Goal: Transaction & Acquisition: Subscribe to service/newsletter

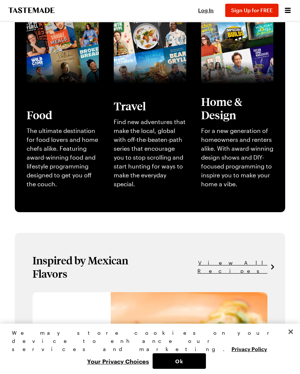
scroll to position [214, 0]
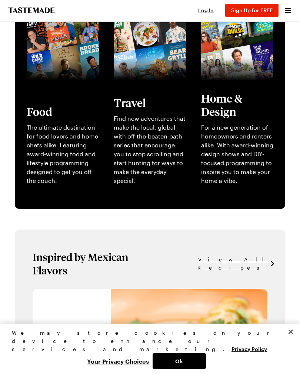
click at [181, 369] on button "Ok" at bounding box center [179, 361] width 53 height 16
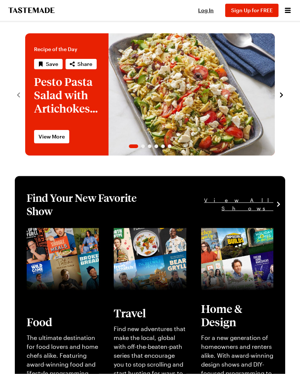
scroll to position [0, 0]
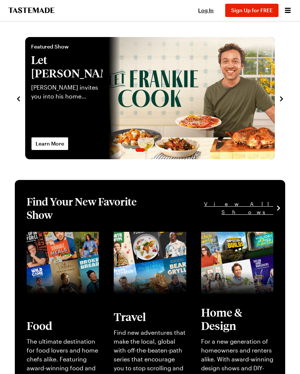
click at [260, 13] on button "Sign Up for FREE" at bounding box center [251, 10] width 53 height 13
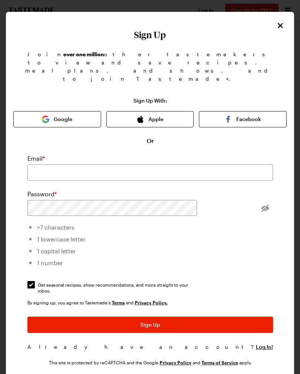
click at [149, 111] on button "Apple" at bounding box center [150, 119] width 88 height 16
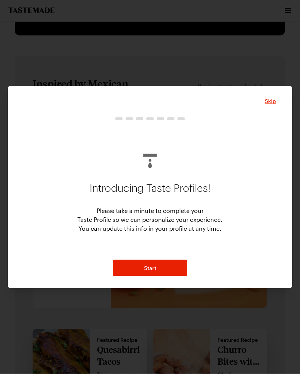
scroll to position [388, 0]
click at [173, 274] on button "Start" at bounding box center [150, 268] width 74 height 16
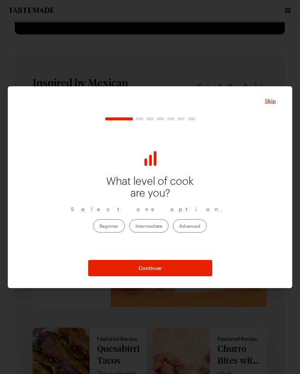
click at [149, 232] on label "Intermediate" at bounding box center [148, 225] width 39 height 13
click at [135, 227] on input "Intermediate" at bounding box center [135, 227] width 0 height 0
click at [172, 275] on button "Continue" at bounding box center [150, 268] width 124 height 16
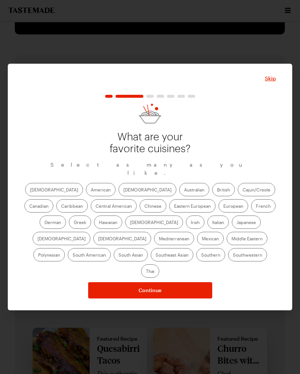
click at [273, 82] on span "Skip" at bounding box center [270, 78] width 11 height 7
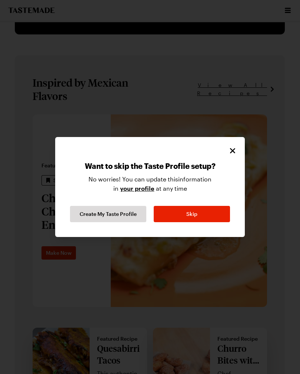
click at [188, 222] on button "Skip" at bounding box center [192, 214] width 76 height 16
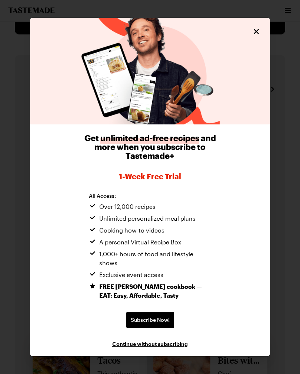
scroll to position [221, 0]
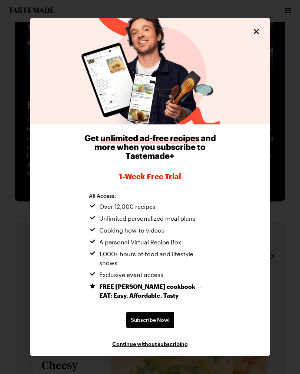
click at [181, 347] on span "Continue without subscribing" at bounding box center [150, 343] width 76 height 7
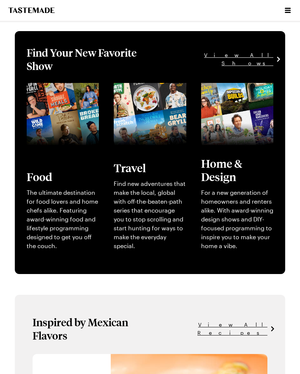
scroll to position [0, 0]
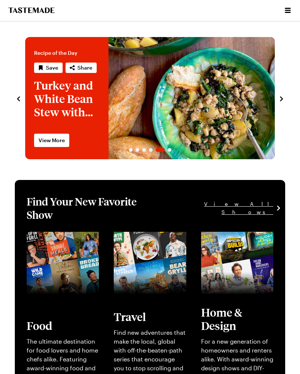
click at [287, 15] on button "Open menu" at bounding box center [288, 11] width 10 height 10
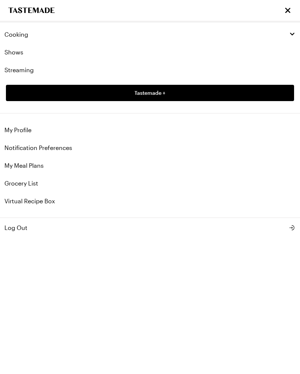
click at [23, 37] on span "Cooking" at bounding box center [16, 34] width 24 height 7
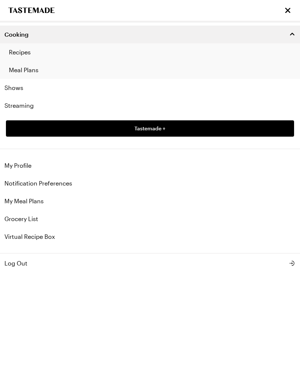
click at [27, 54] on link "Recipes" at bounding box center [150, 52] width 300 height 18
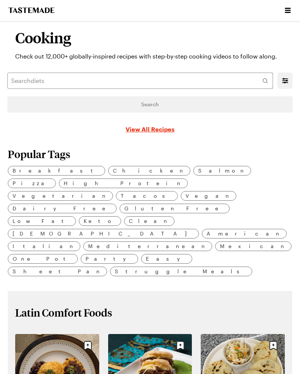
click at [283, 84] on icon "Mobile filters" at bounding box center [285, 80] width 9 height 9
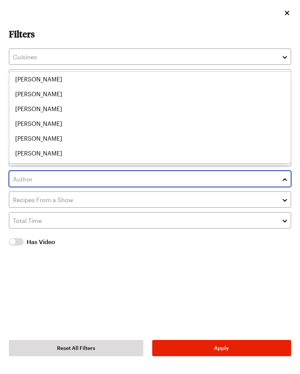
scroll to position [1362, 0]
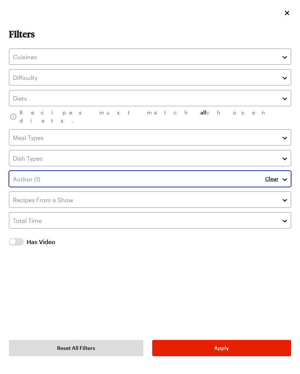
scroll to position [95, 0]
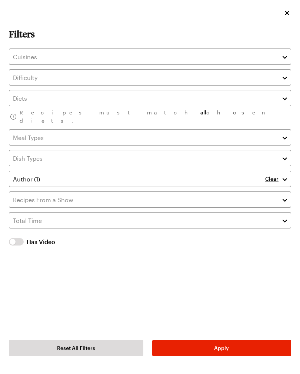
click at [289, 9] on icon "close" at bounding box center [286, 12] width 7 height 7
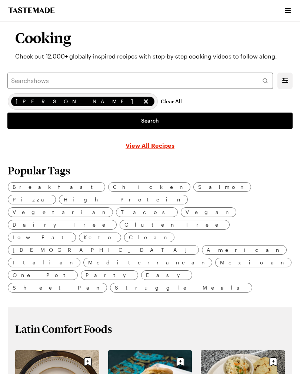
click at [164, 123] on link "Search" at bounding box center [149, 121] width 285 height 16
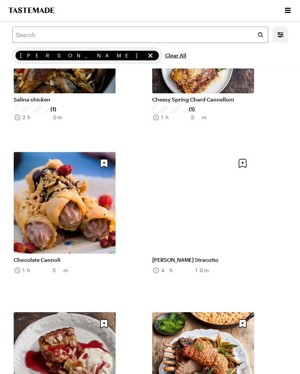
scroll to position [1090, 0]
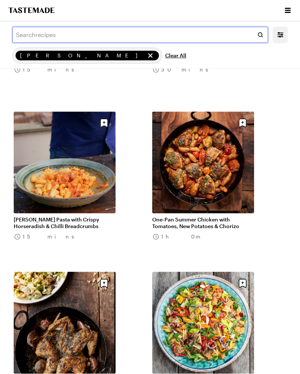
click at [65, 35] on input "text" at bounding box center [140, 35] width 256 height 16
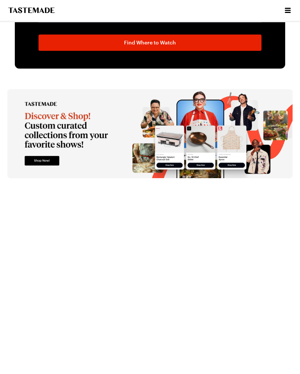
scroll to position [1448, 0]
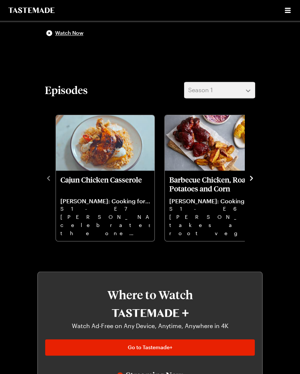
scroll to position [213, 0]
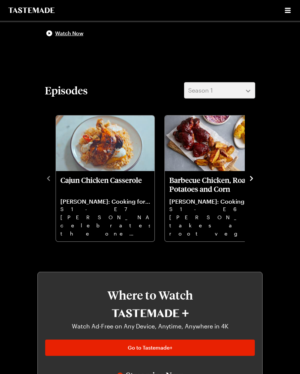
click at [249, 180] on icon "navigate to next item" at bounding box center [251, 178] width 7 height 7
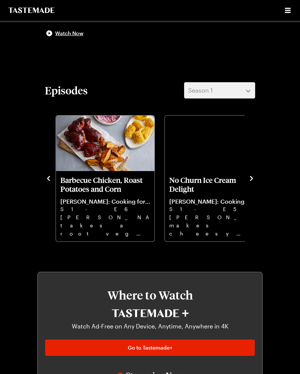
scroll to position [214, 0]
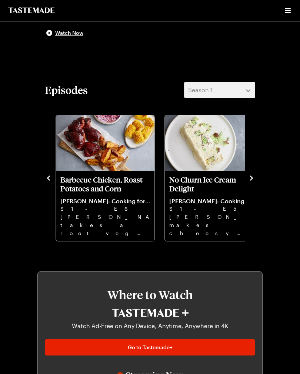
click at [250, 178] on icon "navigate to next item" at bounding box center [251, 177] width 7 height 7
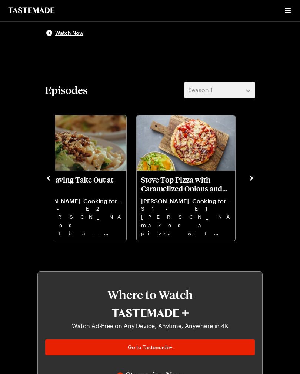
click at [254, 174] on icon "navigate to next item" at bounding box center [251, 177] width 7 height 7
click at [250, 181] on icon "navigate to next item" at bounding box center [251, 177] width 7 height 7
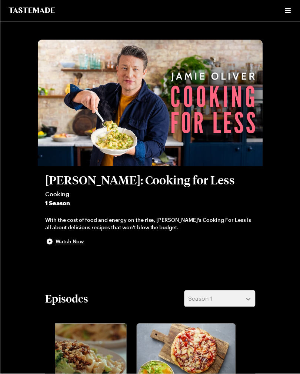
scroll to position [0, 0]
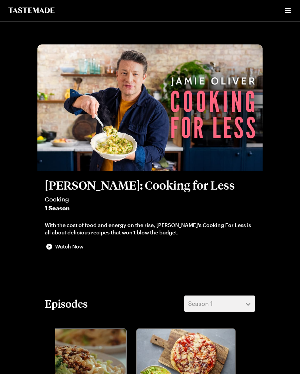
click at [288, 11] on icon "Open menu" at bounding box center [288, 10] width 6 height 5
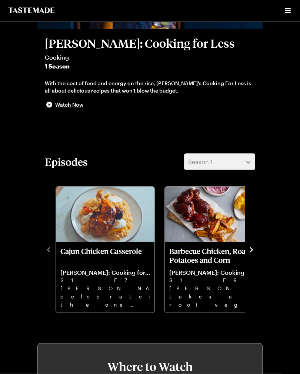
scroll to position [139, 0]
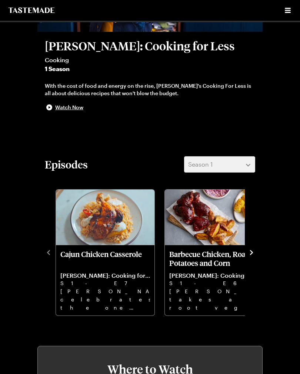
click at [244, 257] on p "Barbecue Chicken, Roast Potatoes and Corn" at bounding box center [214, 259] width 90 height 18
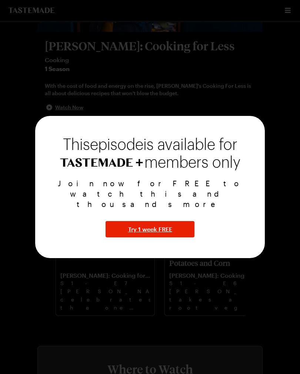
click at [247, 219] on div "Join now for FREE to watch this and thousands more Try 1 week FREE" at bounding box center [150, 207] width 212 height 59
click at [245, 171] on div "members only" at bounding box center [150, 162] width 212 height 18
click at [243, 154] on div "This episode is available for members only" at bounding box center [150, 154] width 212 height 34
click at [174, 228] on button "Try 1 week FREE" at bounding box center [150, 229] width 89 height 16
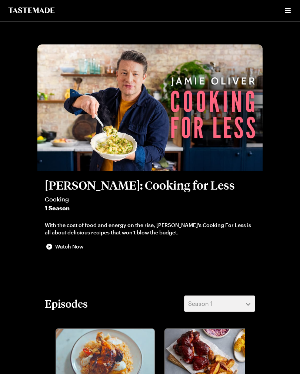
scroll to position [139, 0]
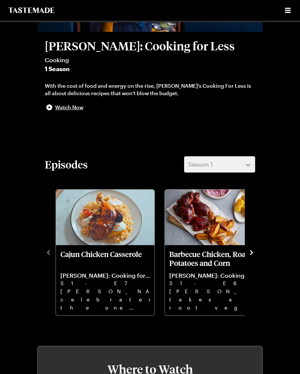
click at [253, 250] on icon "navigate to next item" at bounding box center [251, 252] width 7 height 7
